Goal: Task Accomplishment & Management: Complete application form

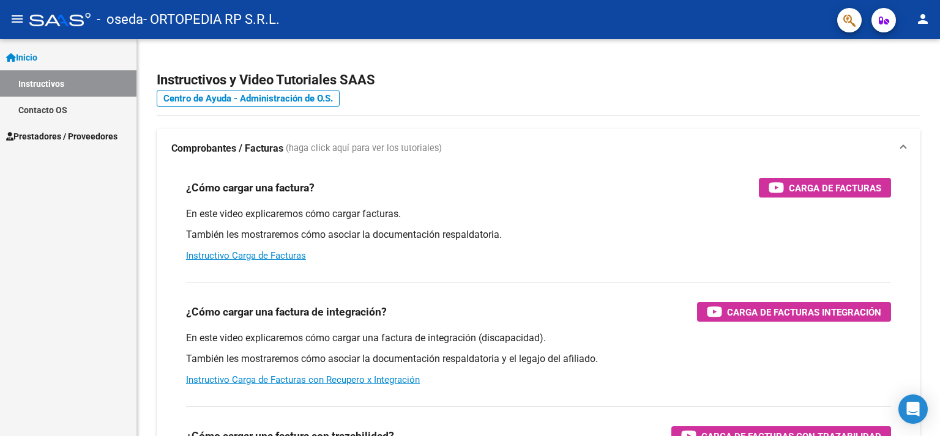
click at [99, 144] on link "Prestadores / Proveedores" at bounding box center [68, 136] width 136 height 26
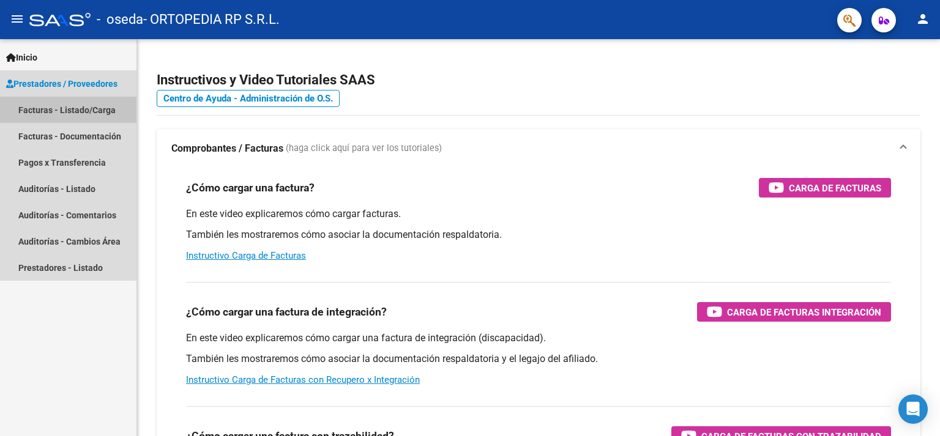
click at [86, 111] on link "Facturas - Listado/Carga" at bounding box center [68, 110] width 136 height 26
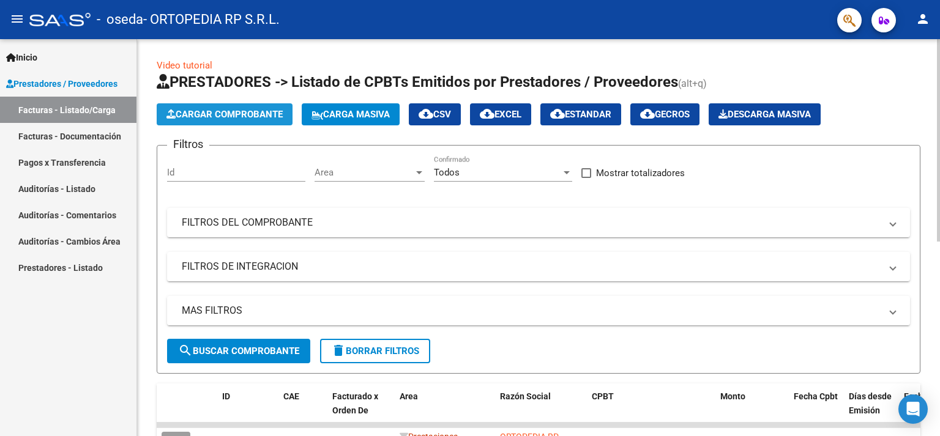
click at [235, 121] on button "Cargar Comprobante" at bounding box center [225, 114] width 136 height 22
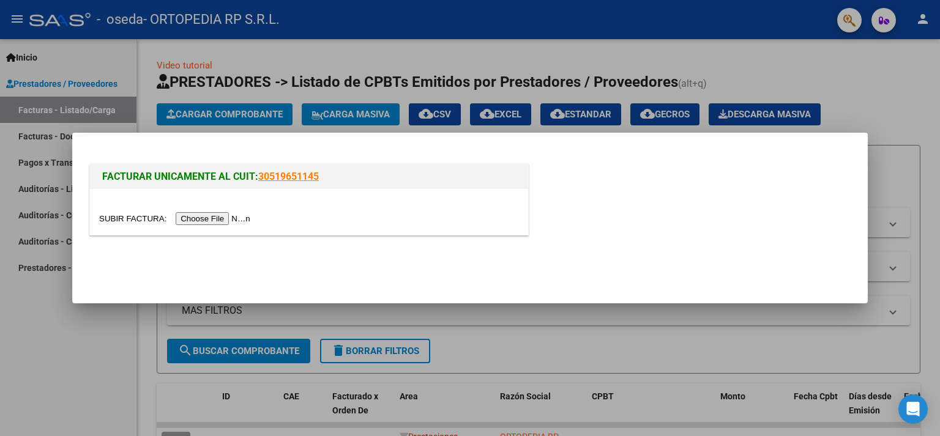
click at [127, 226] on div at bounding box center [309, 212] width 438 height 46
click at [121, 219] on input "file" at bounding box center [176, 218] width 155 height 13
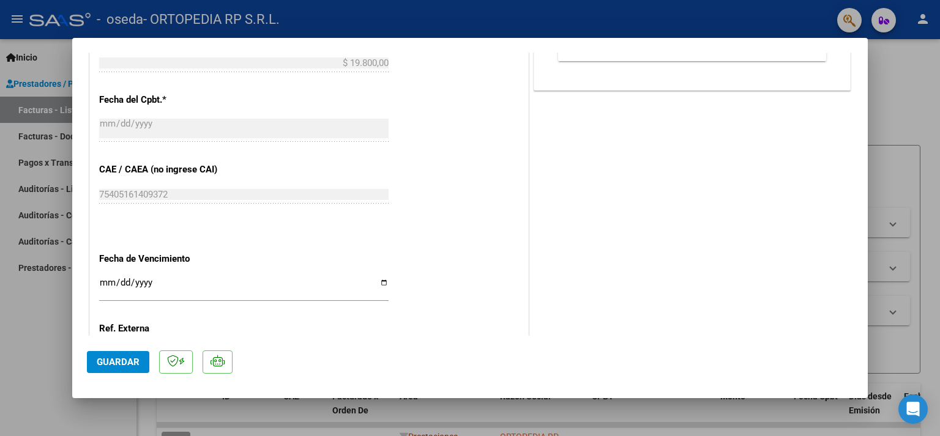
scroll to position [608, 0]
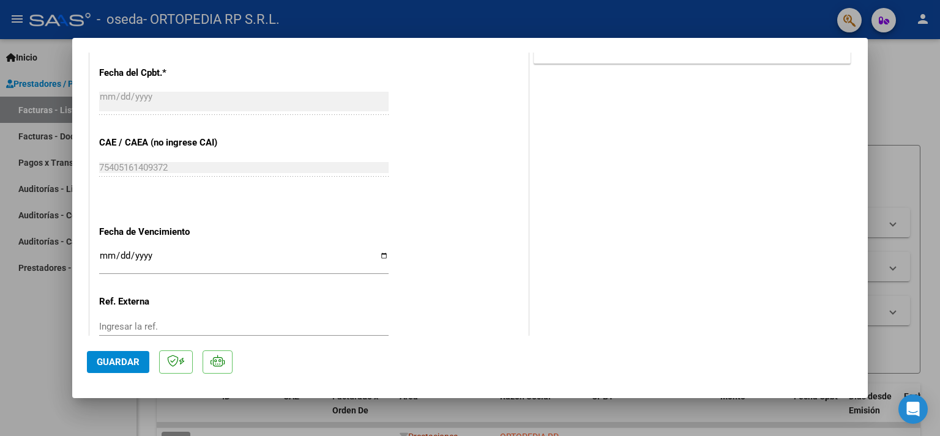
click at [481, 266] on div "CUIT * 30-71050937-5 Ingresar CUIT ANALISIS PRESTADOR ORTOPEDIA RP S.R.L. ARCA …" at bounding box center [309, 20] width 438 height 798
click at [373, 252] on input "Ingresar la fecha" at bounding box center [243, 261] width 289 height 20
type input "[DATE]"
click at [226, 136] on div "CUIT * 30-71050937-5 Ingresar CUIT ANALISIS PRESTADOR ORTOPEDIA RP S.R.L. ARCA …" at bounding box center [309, 20] width 438 height 798
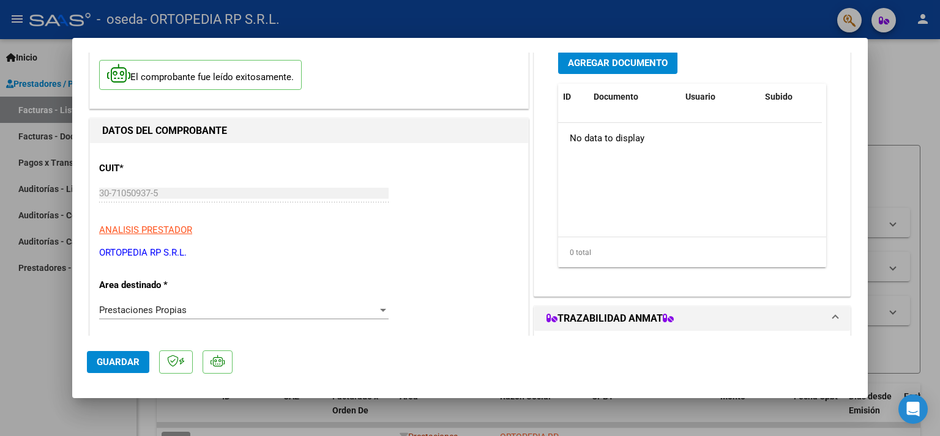
scroll to position [0, 0]
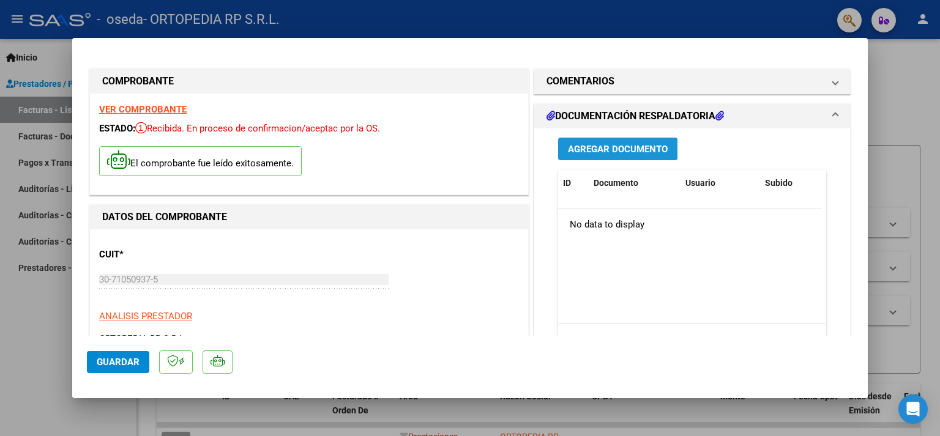
click at [589, 147] on span "Agregar Documento" at bounding box center [618, 149] width 100 height 11
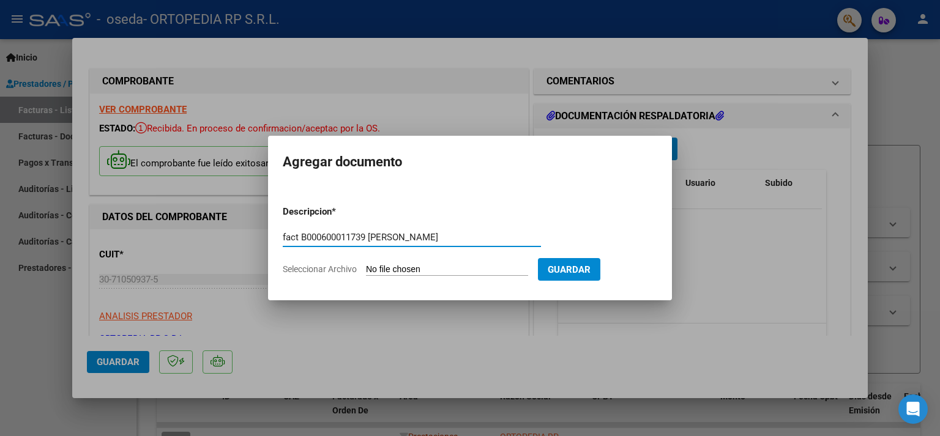
type input "fact B000600011739 [PERSON_NAME]"
click at [390, 272] on input "Seleccionar Archivo" at bounding box center [447, 270] width 162 height 12
type input "C:\fakepath\20250930071950069.pdf"
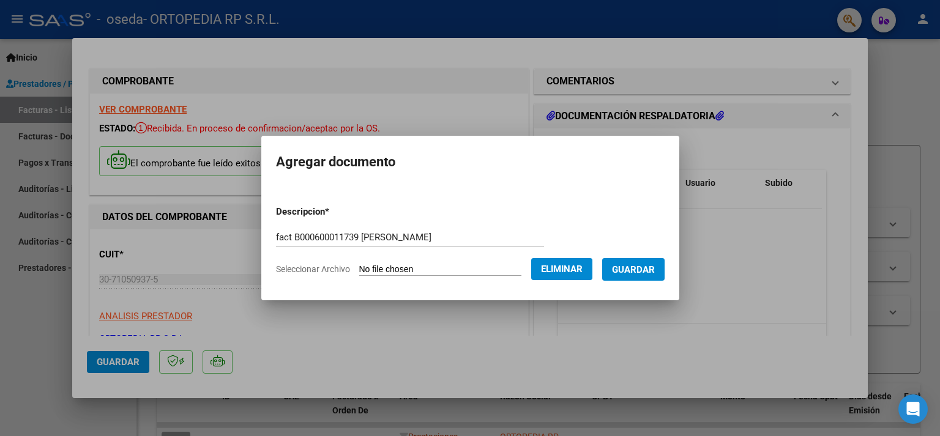
click at [622, 269] on span "Guardar" at bounding box center [633, 269] width 43 height 11
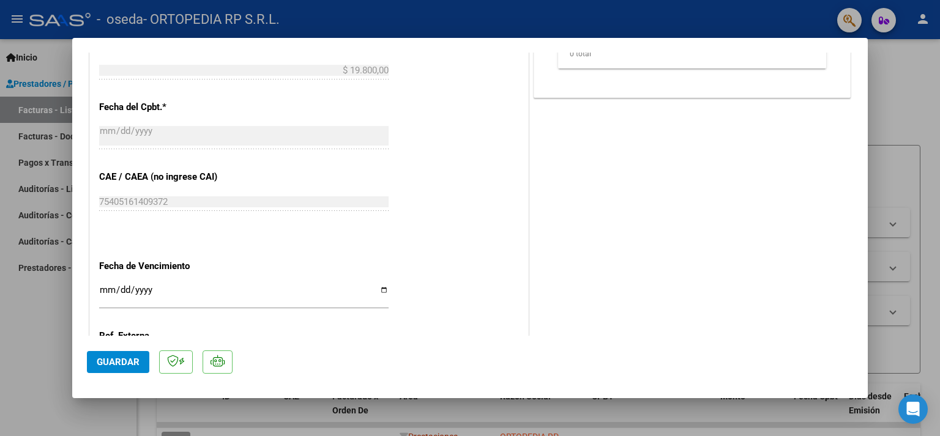
scroll to position [574, 0]
click at [121, 365] on span "Guardar" at bounding box center [118, 362] width 43 height 11
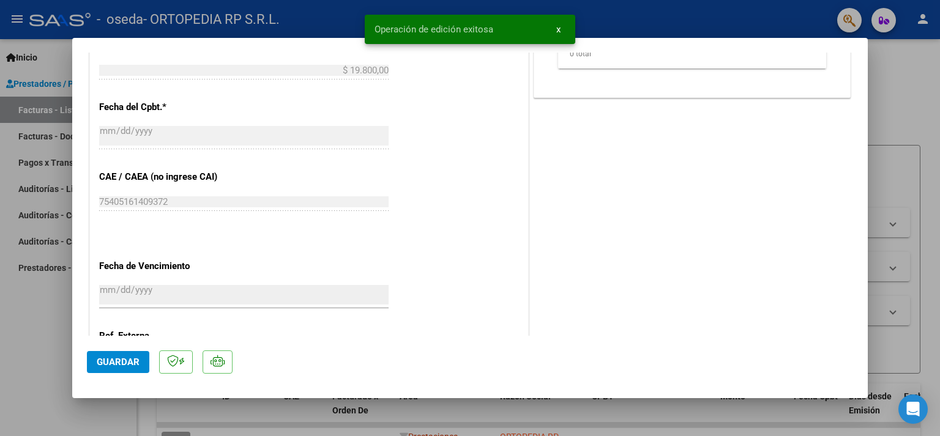
click at [909, 65] on div at bounding box center [470, 218] width 940 height 436
